Goal: Task Accomplishment & Management: Complete application form

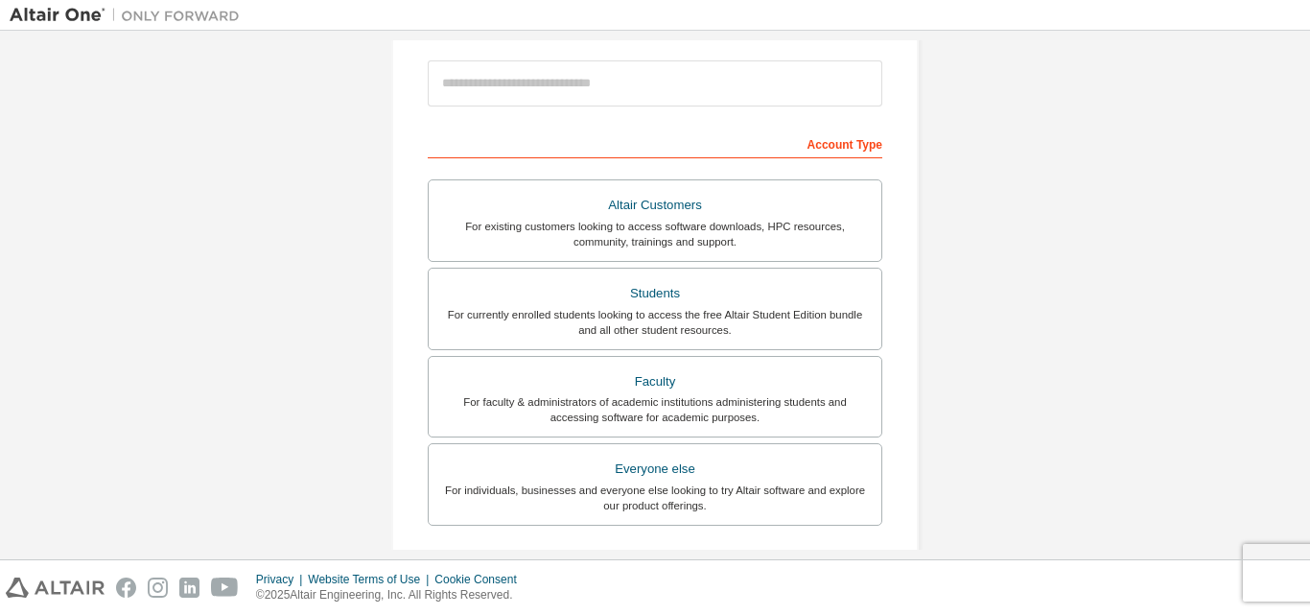
scroll to position [219, 0]
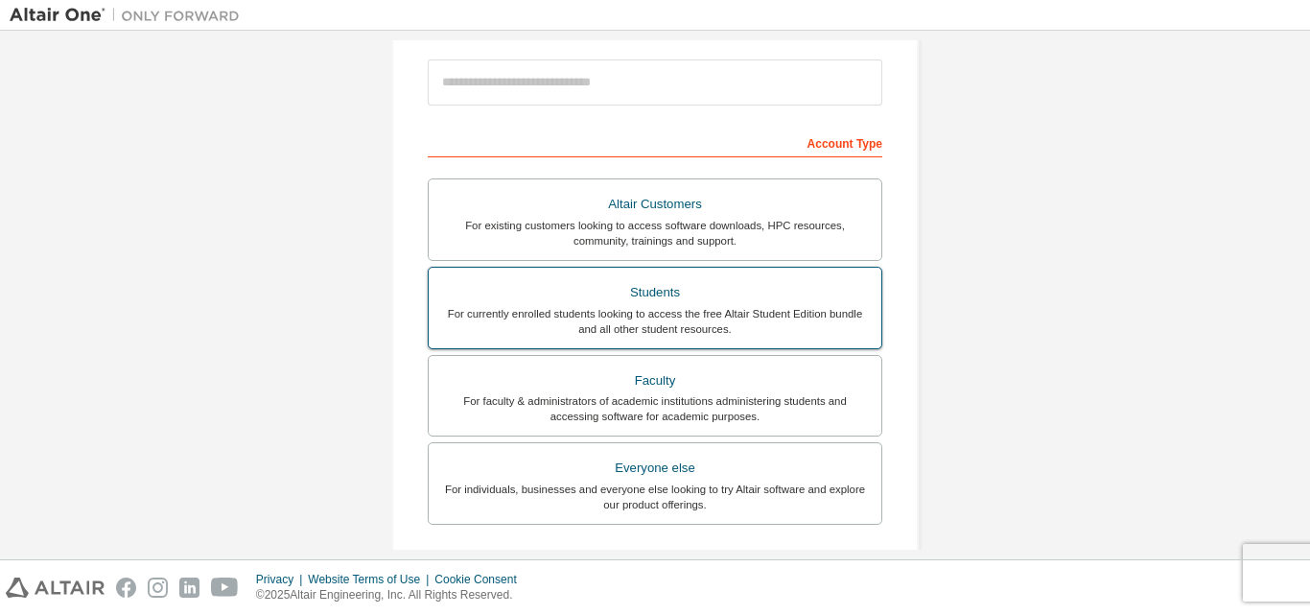
click at [664, 318] on div "For currently enrolled students looking to access the free Altair Student Editi…" at bounding box center [655, 321] width 430 height 31
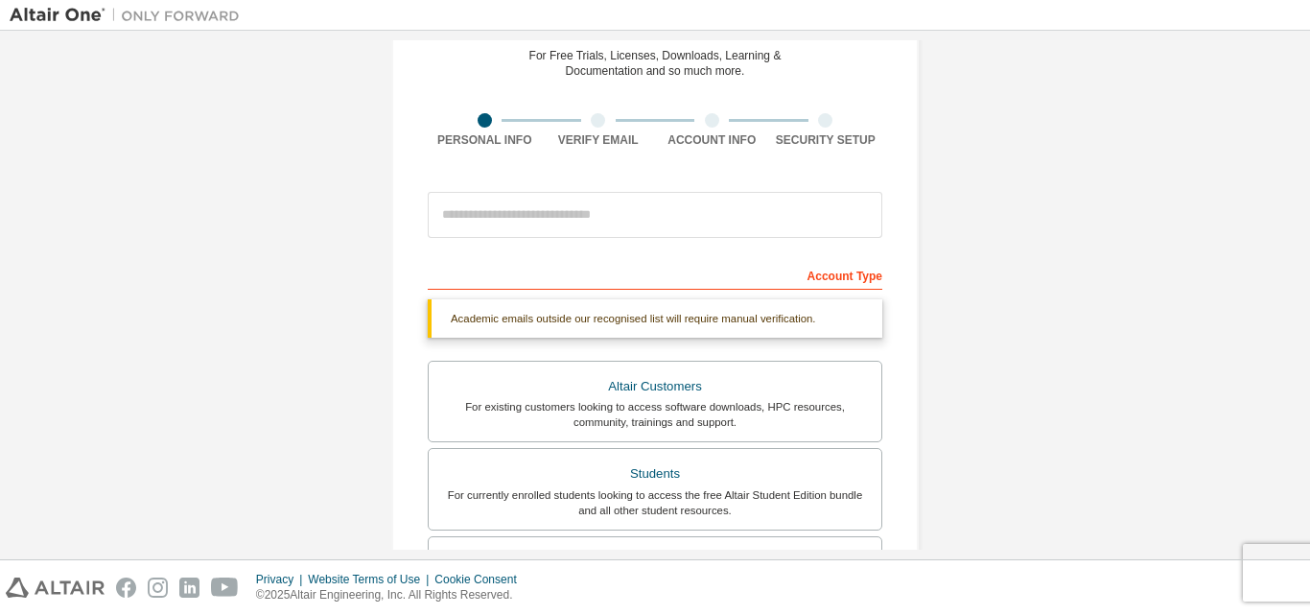
scroll to position [85, 0]
click at [655, 218] on input "email" at bounding box center [655, 216] width 455 height 46
type input "**********"
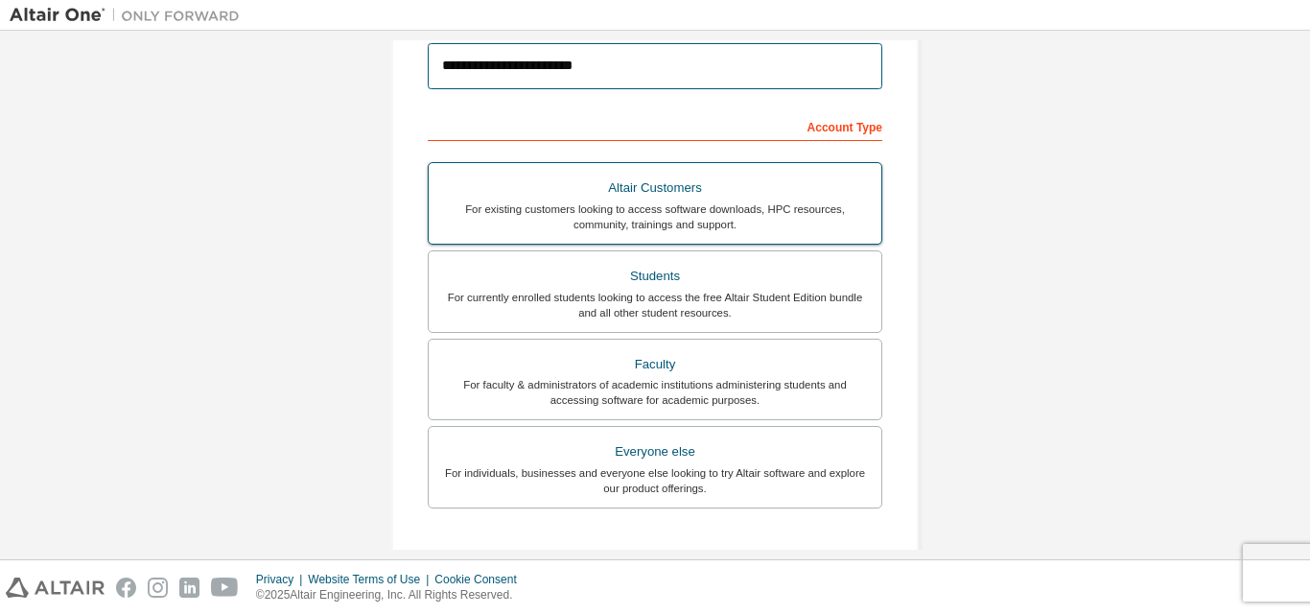
scroll to position [236, 0]
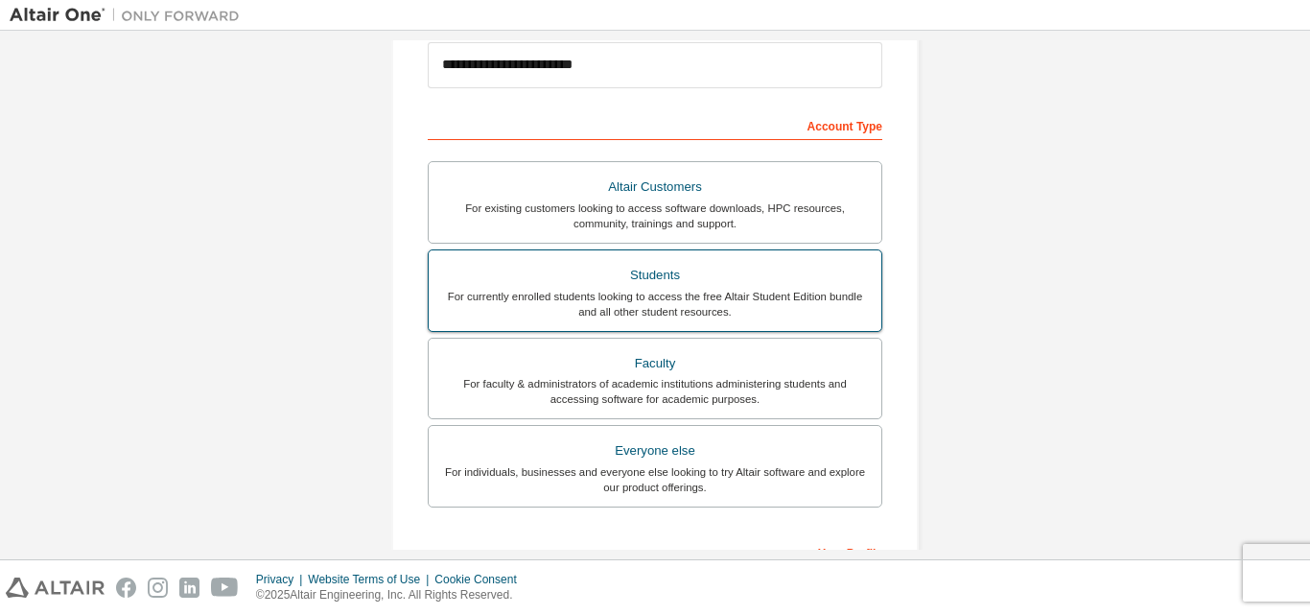
click at [691, 287] on div "Students" at bounding box center [655, 275] width 430 height 27
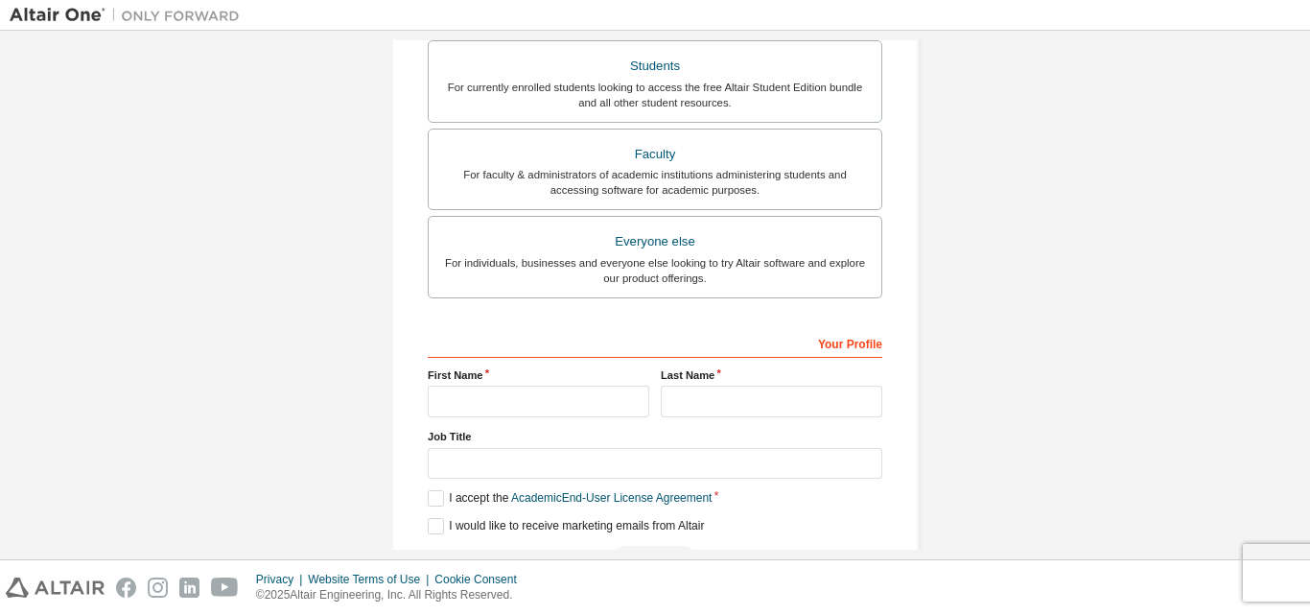
scroll to position [450, 0]
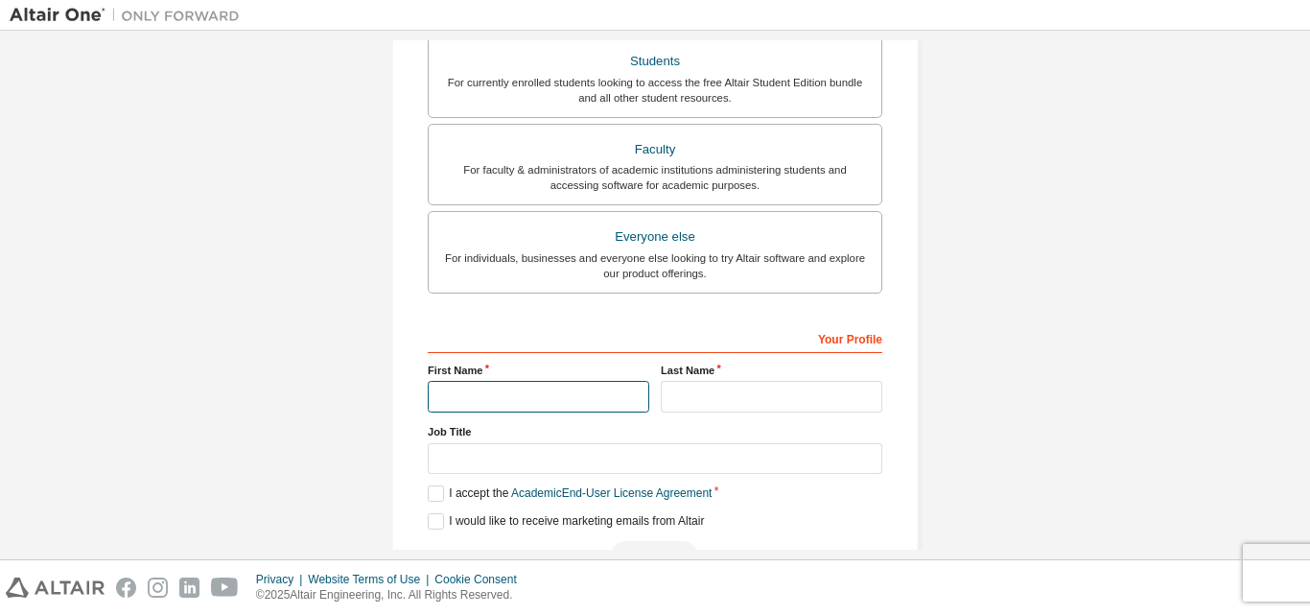
click at [557, 393] on input "text" at bounding box center [539, 397] width 222 height 32
type input "*******"
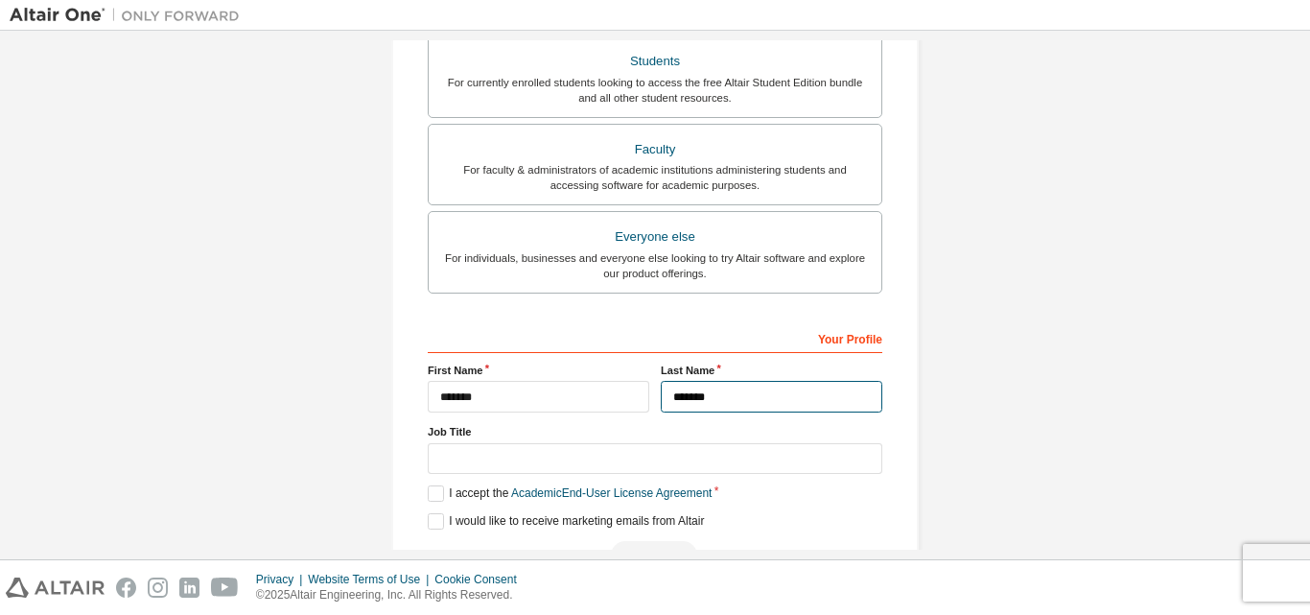
type input "*******"
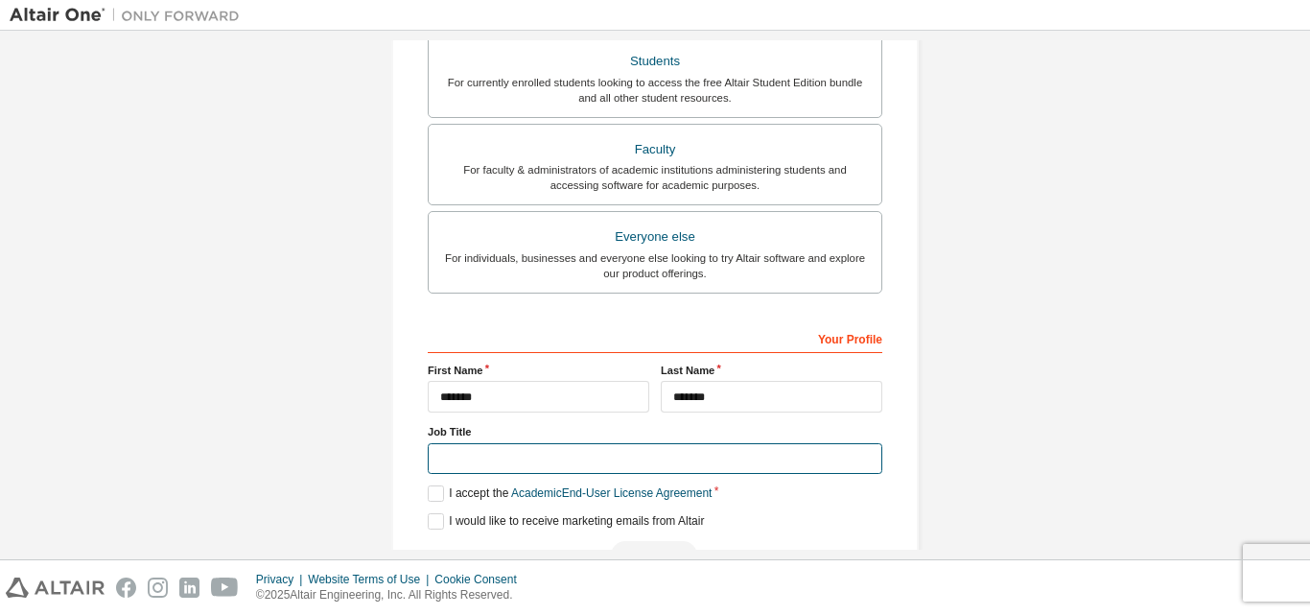
click at [576, 459] on input "text" at bounding box center [655, 459] width 455 height 32
type input "*******"
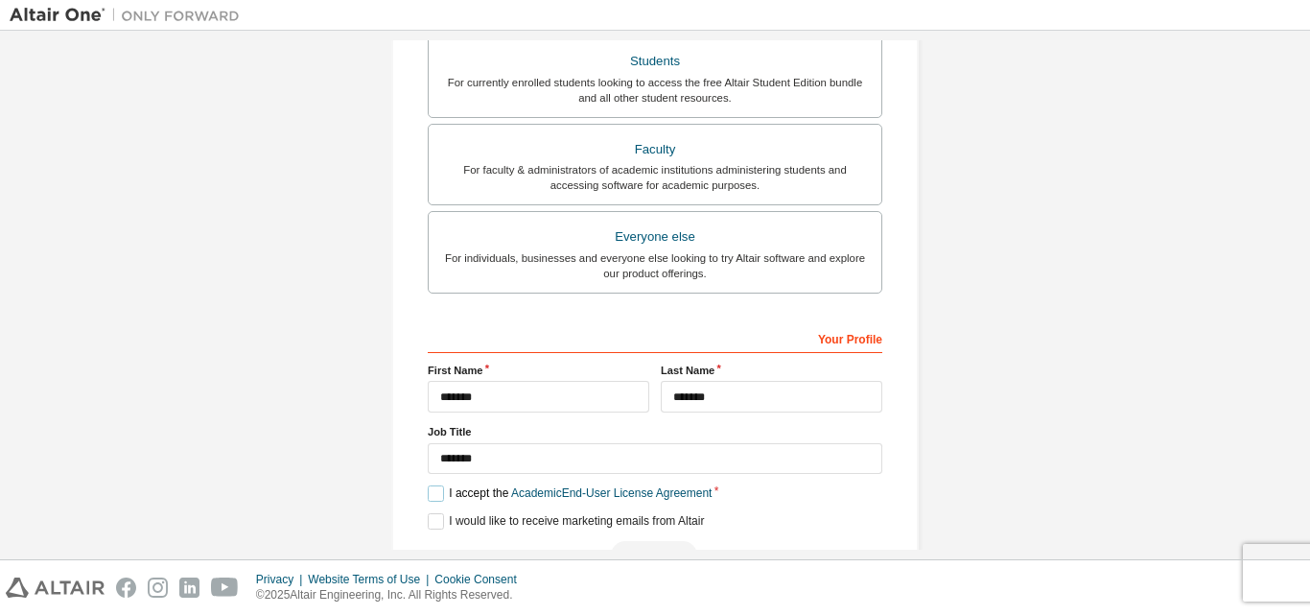
click at [432, 489] on label "I accept the Academic End-User License Agreement" at bounding box center [570, 493] width 284 height 16
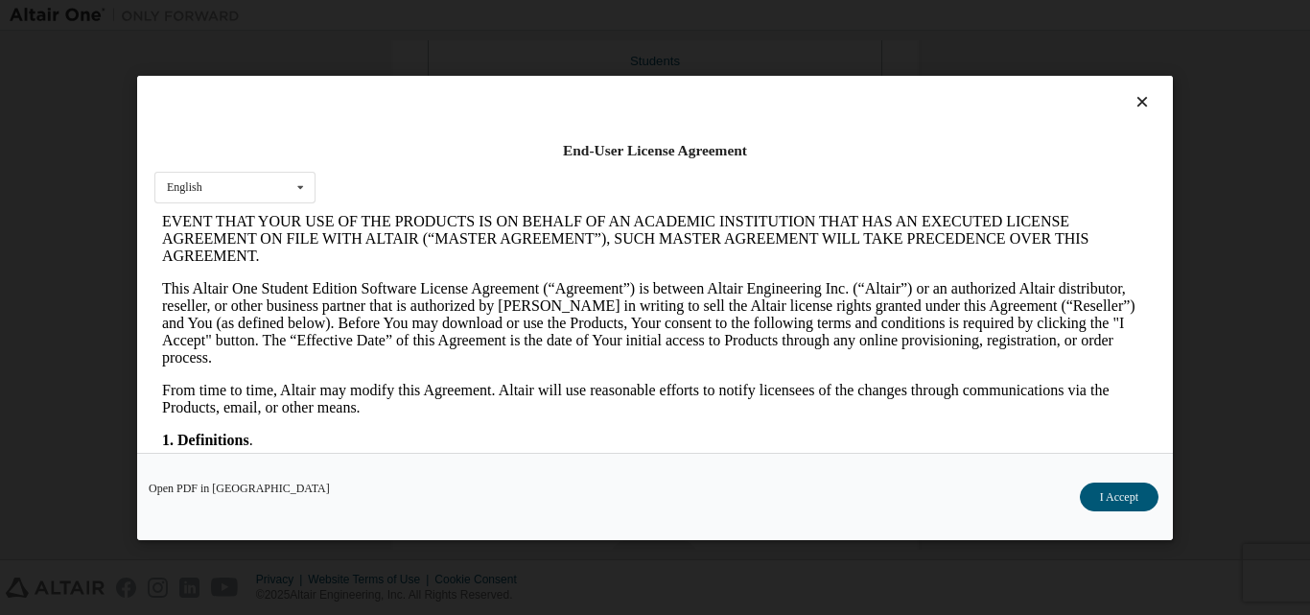
scroll to position [233, 0]
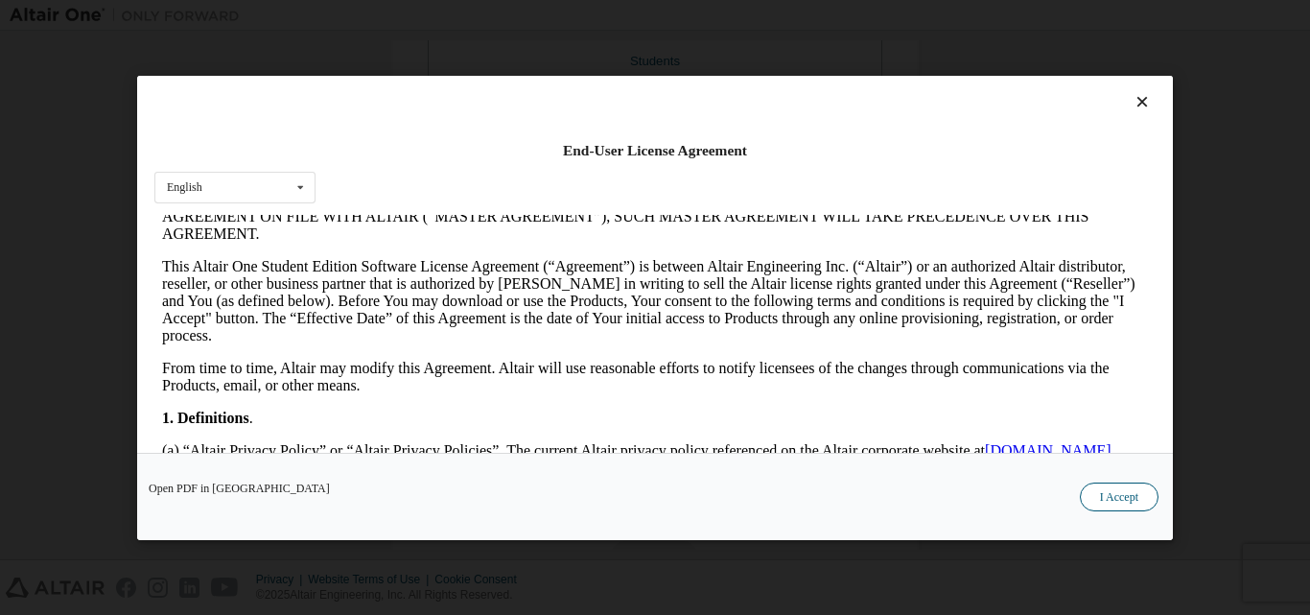
click at [1103, 495] on button "I Accept" at bounding box center [1119, 496] width 79 height 29
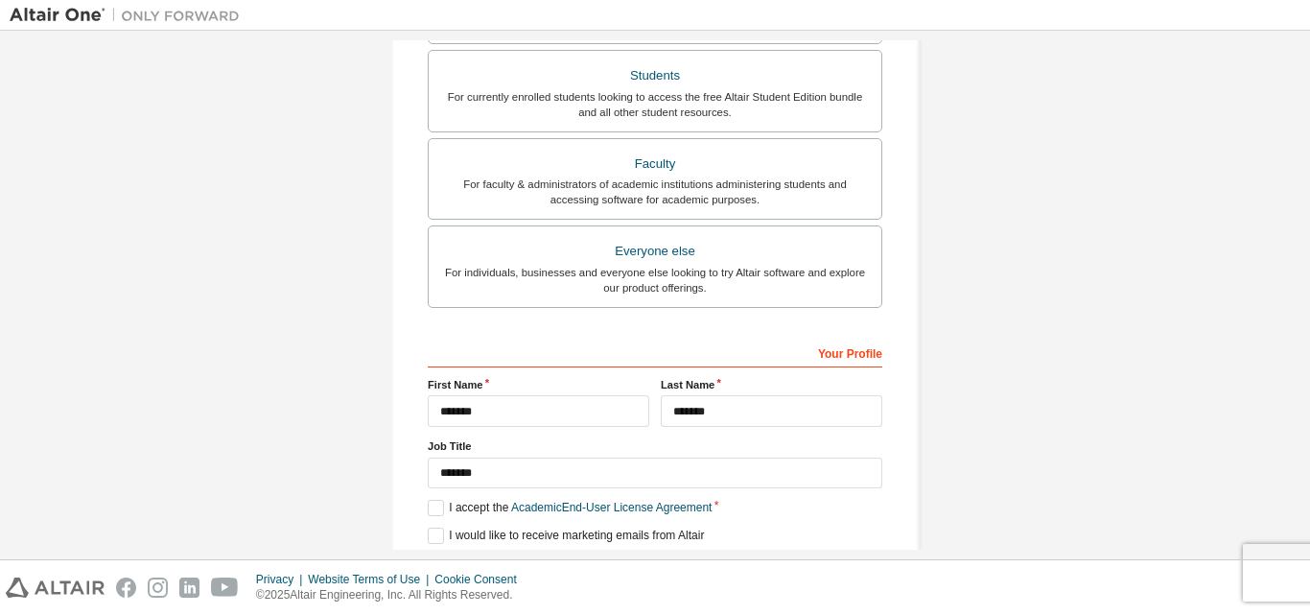
scroll to position [507, 0]
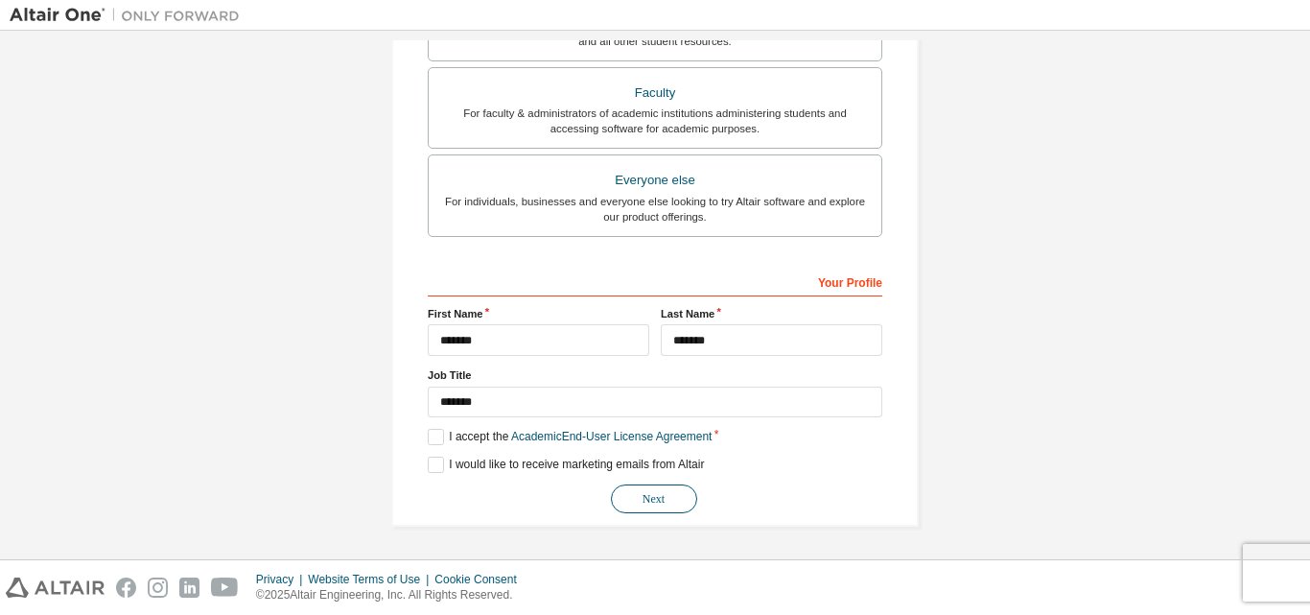
click at [645, 500] on button "Next" at bounding box center [654, 498] width 86 height 29
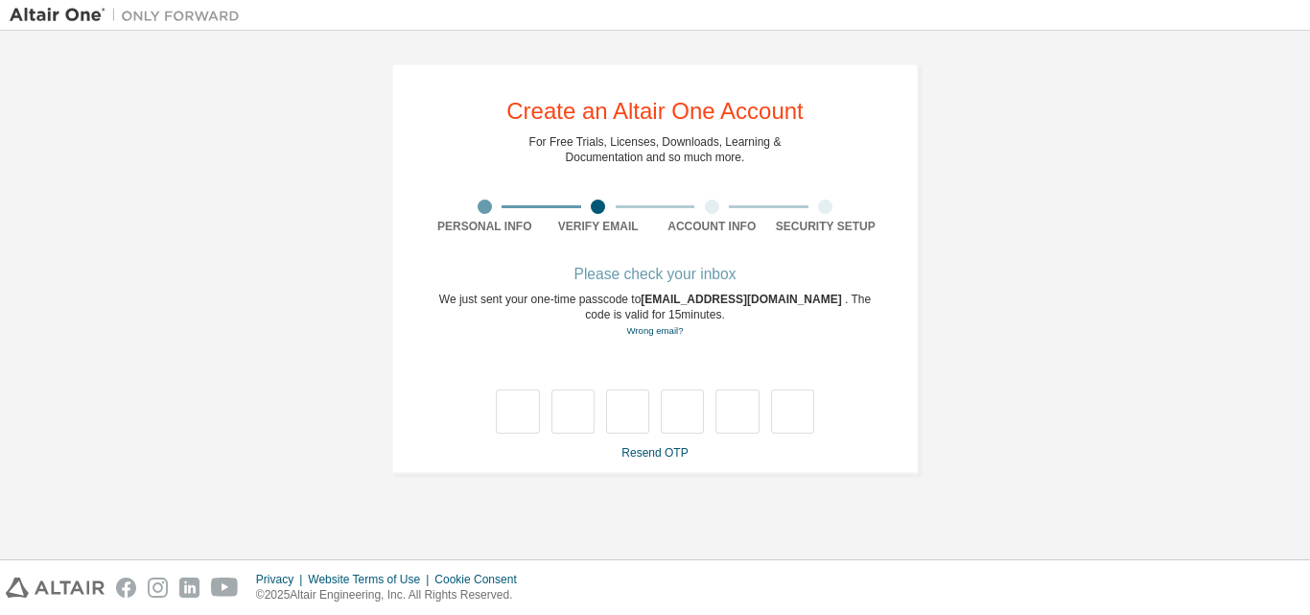
scroll to position [0, 0]
type input "*"
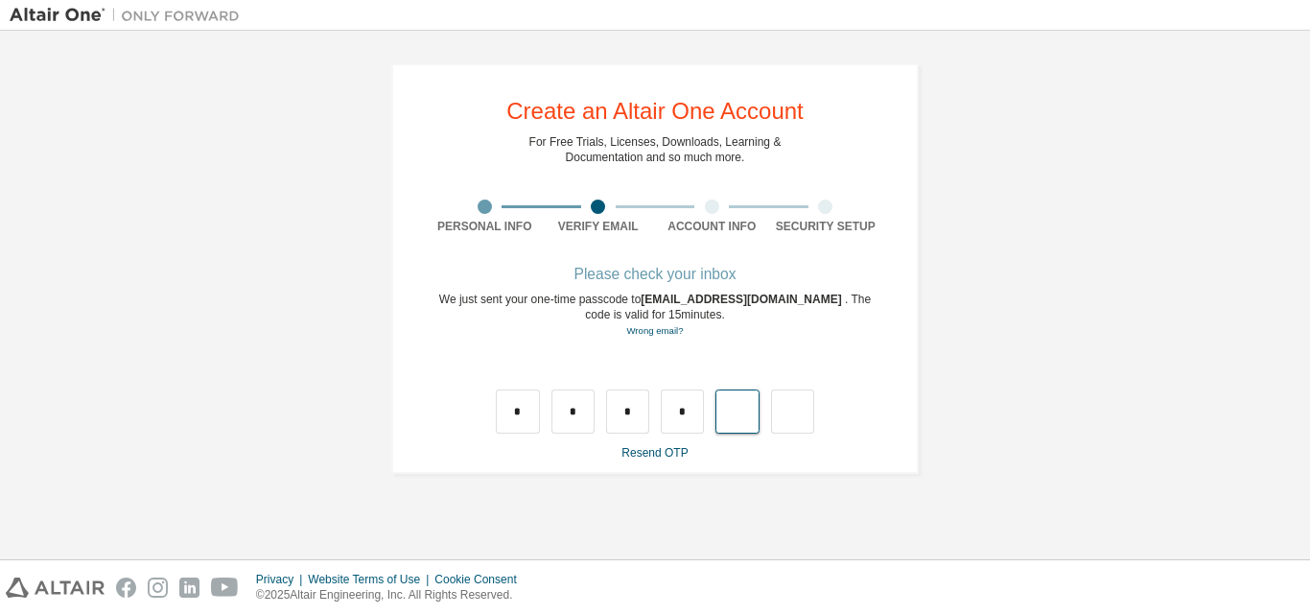
type input "*"
